Goal: Navigation & Orientation: Find specific page/section

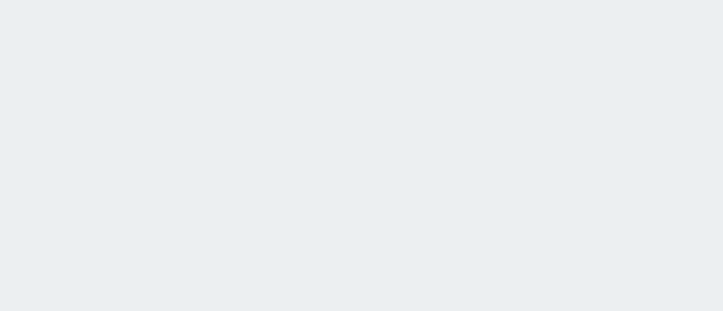
click at [562, 0] on html at bounding box center [361, 0] width 723 height 0
click at [495, 0] on html at bounding box center [361, 0] width 723 height 0
